Goal: Transaction & Acquisition: Download file/media

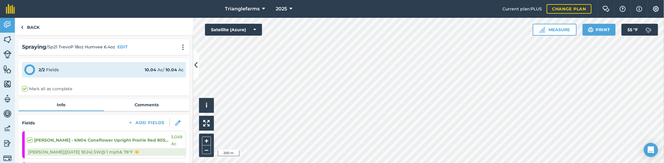
scroll to position [54, 0]
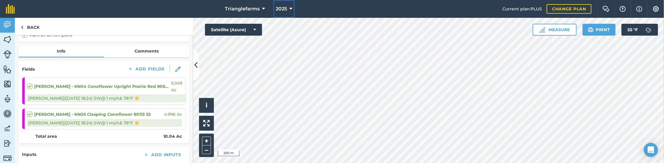
click at [285, 7] on span "2025" at bounding box center [281, 8] width 11 height 7
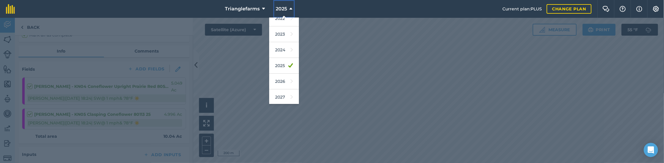
scroll to position [86, 0]
click at [278, 79] on link "2026" at bounding box center [284, 81] width 30 height 16
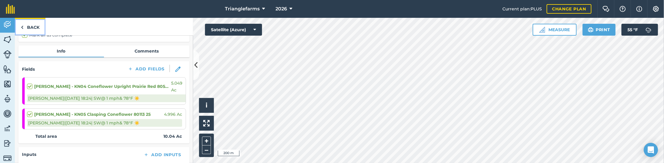
click at [30, 27] on link "Back" at bounding box center [30, 27] width 31 height 18
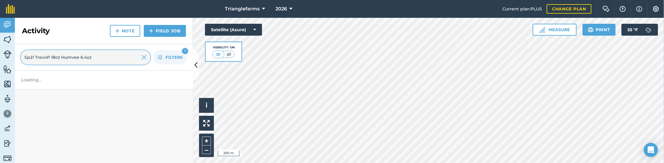
click at [51, 58] on input "Sp21 TrevoP 18oz Humvee 6.4oz" at bounding box center [86, 57] width 130 height 14
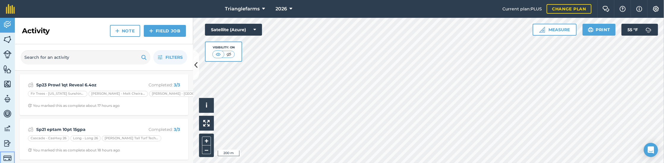
click at [9, 153] on link "Billing" at bounding box center [7, 159] width 15 height 15
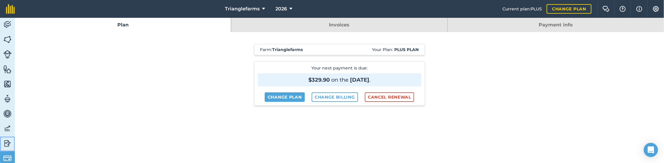
click at [7, 141] on img at bounding box center [7, 143] width 8 height 9
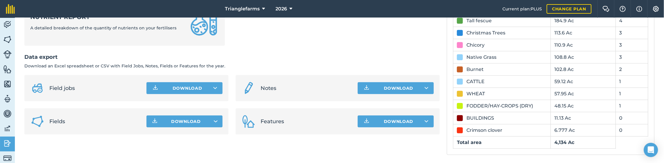
scroll to position [326, 0]
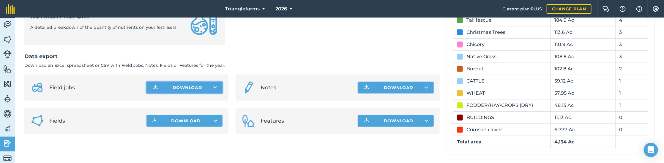
click at [215, 87] on icon at bounding box center [215, 88] width 4 height 6
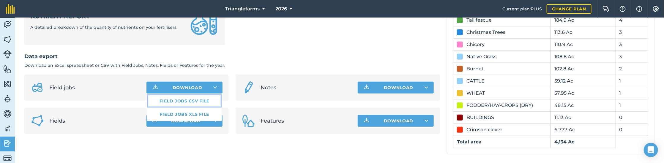
click at [178, 101] on link "Field jobs CSV file" at bounding box center [184, 101] width 74 height 13
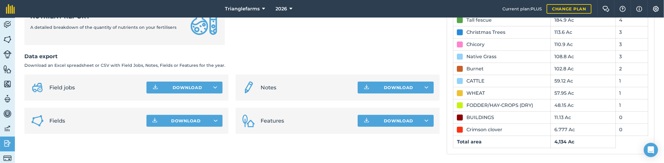
click at [401, 47] on ul "Nutrient report A detailed breakdown of the quantity of nutrients on your ferti…" at bounding box center [231, 25] width 415 height 55
